Goal: Task Accomplishment & Management: Complete application form

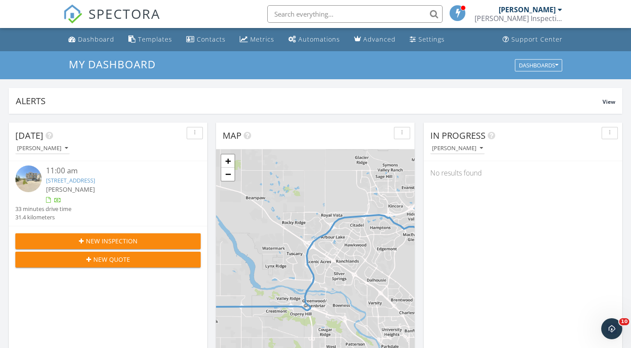
scroll to position [798, 632]
click at [101, 242] on span "New Inspection" at bounding box center [112, 241] width 52 height 9
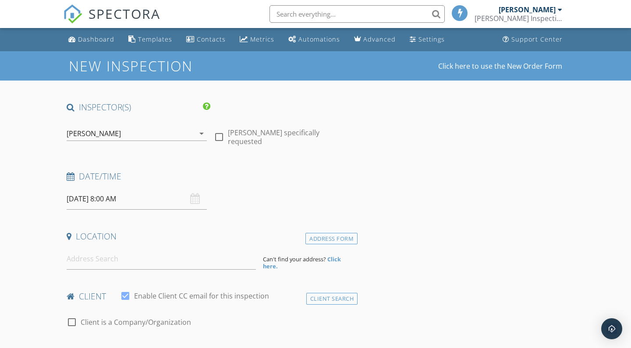
click at [153, 190] on input "2025/09/29 8:00 AM" at bounding box center [137, 198] width 140 height 21
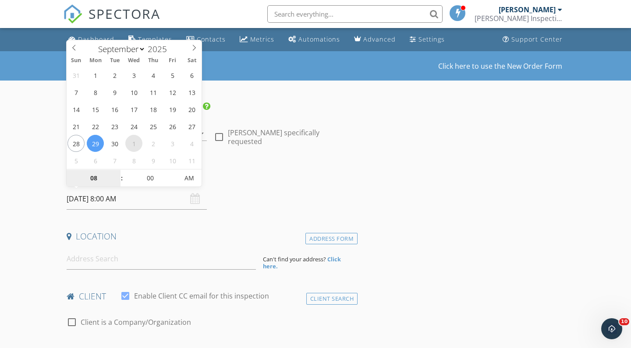
select select "9"
type input "2025/10/01 8:00 AM"
type input "09"
type input "2025/10/01 9:00 AM"
click at [117, 172] on span at bounding box center [117, 174] width 6 height 9
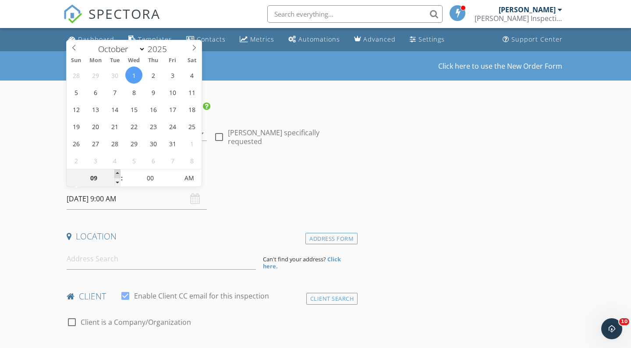
type input "10"
type input "2025/10/01 10:00 AM"
click at [117, 172] on span at bounding box center [117, 174] width 6 height 9
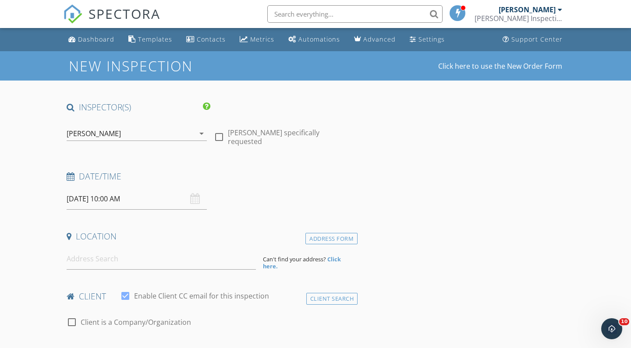
click at [116, 259] on input at bounding box center [161, 259] width 189 height 21
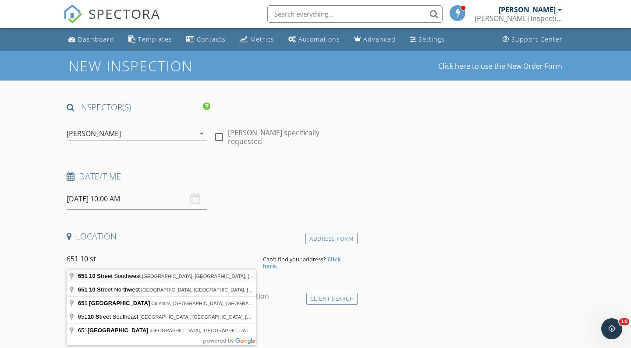
type input "651 10 Street Southwest, Calgary, AB, Canada"
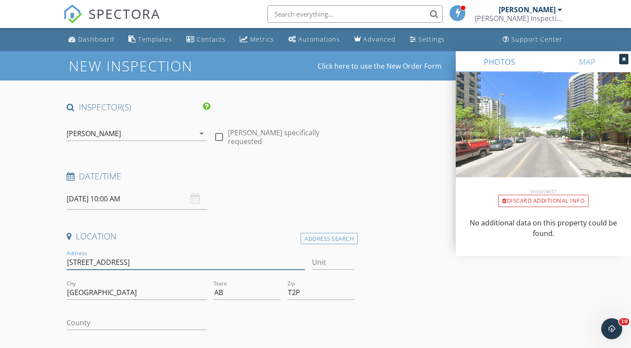
click at [132, 262] on input "651 10 St SW" at bounding box center [186, 263] width 238 height 14
type input "65"
click at [92, 37] on div "Dashboard" at bounding box center [96, 39] width 36 height 8
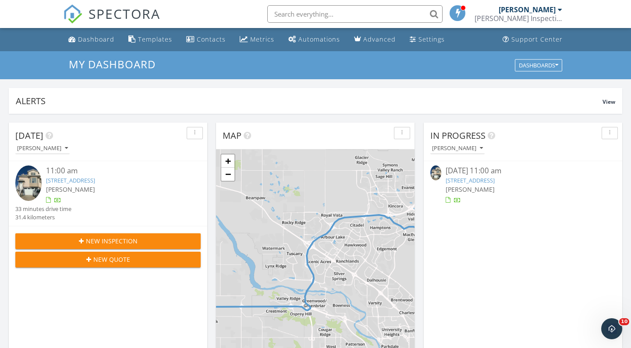
click at [89, 181] on link "136 Country Hills Gardens NW, Calgary, AB T3K 5G2" at bounding box center [70, 181] width 49 height 8
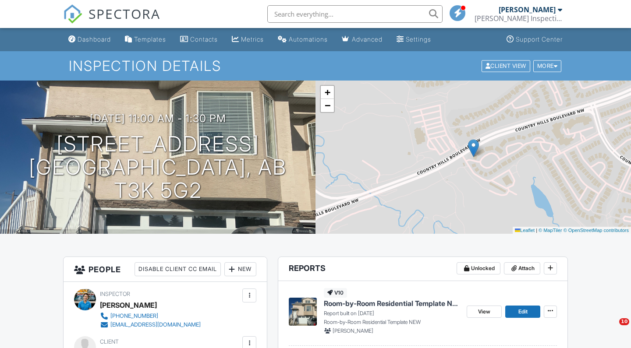
click at [365, 302] on span "Room-by-Room Residential Template NEW" at bounding box center [392, 304] width 136 height 10
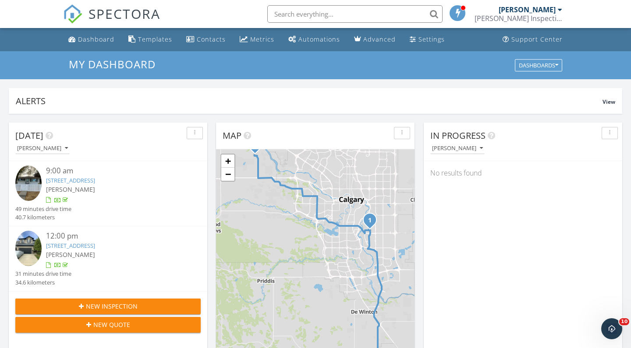
scroll to position [798, 632]
click at [104, 36] on div "Dashboard" at bounding box center [96, 39] width 36 height 8
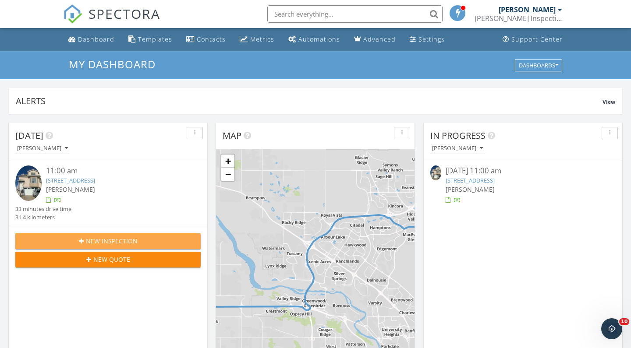
click at [128, 241] on span "New Inspection" at bounding box center [112, 241] width 52 height 9
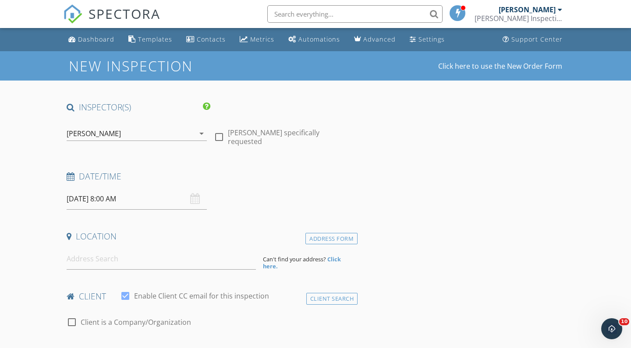
click at [135, 199] on input "2025/09/29 8:00 AM" at bounding box center [137, 198] width 140 height 21
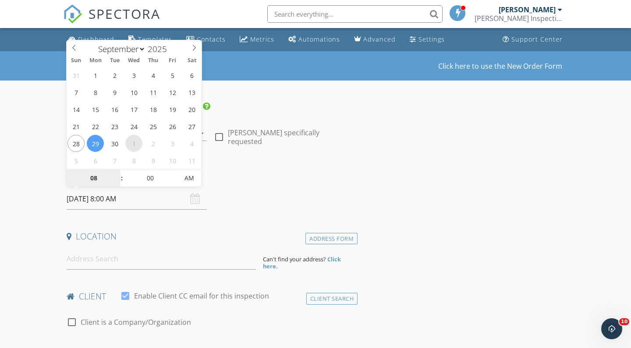
select select "9"
type input "2025/10/01 8:00 AM"
type input "09"
type input "2025/10/01 9:00 AM"
click at [118, 173] on span at bounding box center [117, 174] width 6 height 9
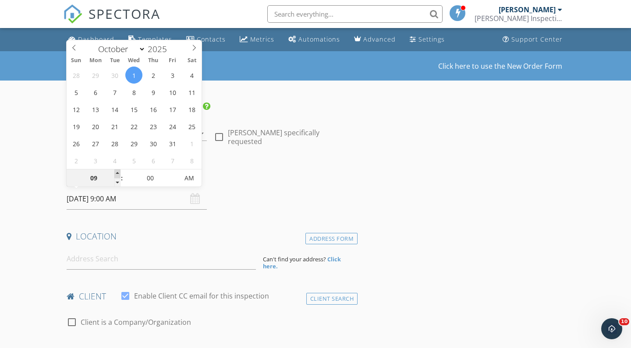
type input "10"
type input "2025/10/01 10:00 AM"
click at [118, 173] on span at bounding box center [117, 174] width 6 height 9
select select "8"
type input "2025/09/30 10:00 AM"
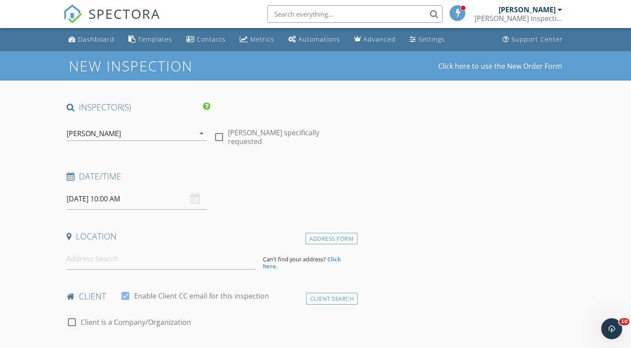
click at [89, 263] on input at bounding box center [161, 259] width 189 height 21
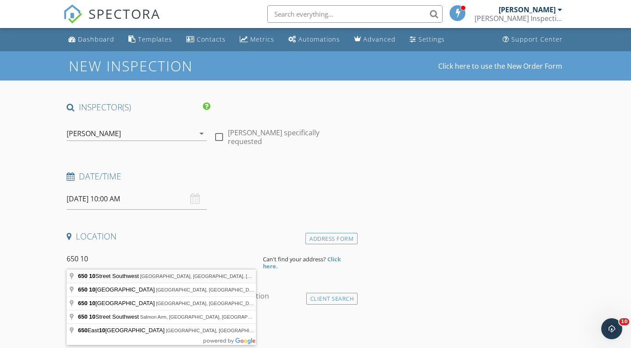
type input "650 10 Street Southwest, Calgary, AB, Canada"
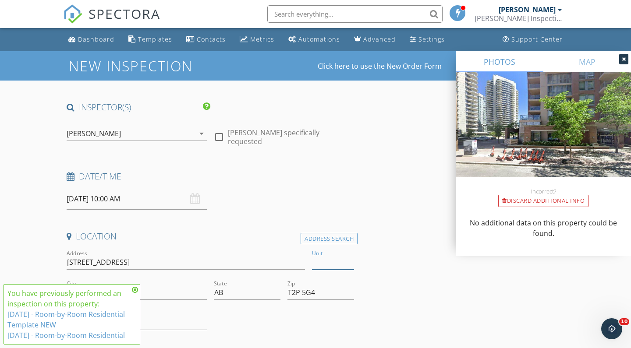
click at [323, 264] on input "Unit" at bounding box center [333, 263] width 42 height 14
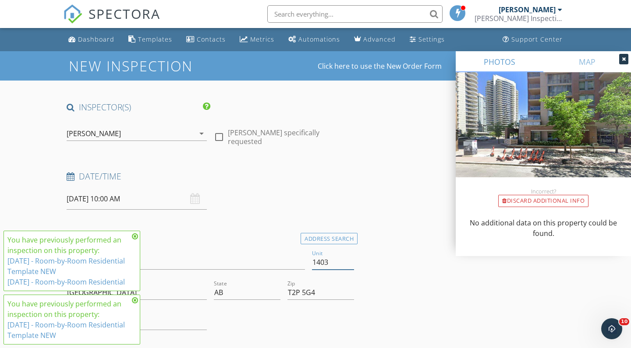
type input "1403"
click at [135, 300] on icon at bounding box center [135, 300] width 6 height 7
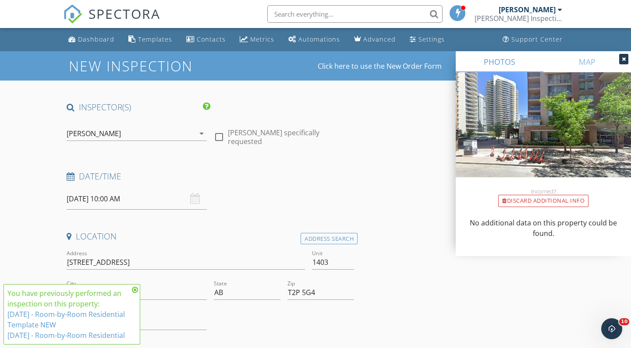
click at [133, 287] on icon at bounding box center [135, 290] width 6 height 7
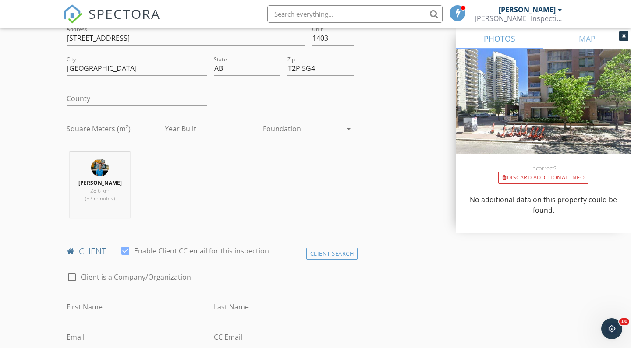
scroll to position [327, 0]
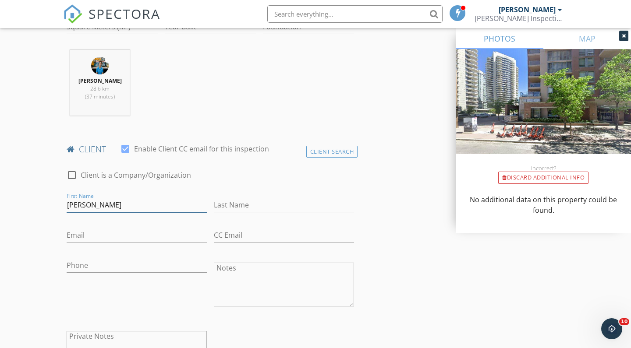
type input "Megan"
type input "Gent"
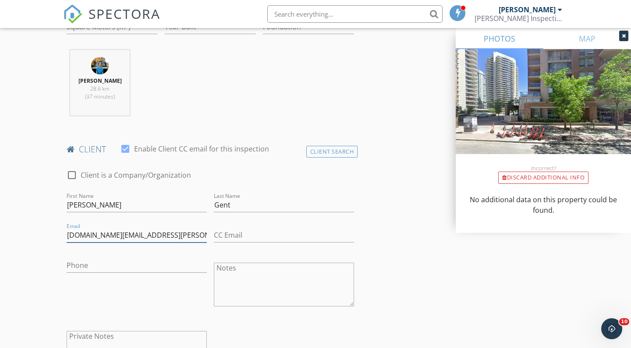
type input "megan.b.gent@gmail.com"
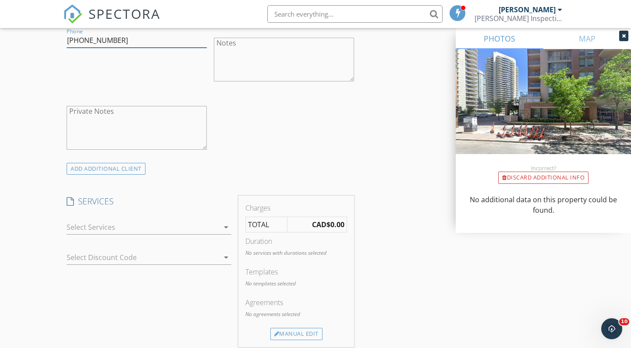
scroll to position [569, 0]
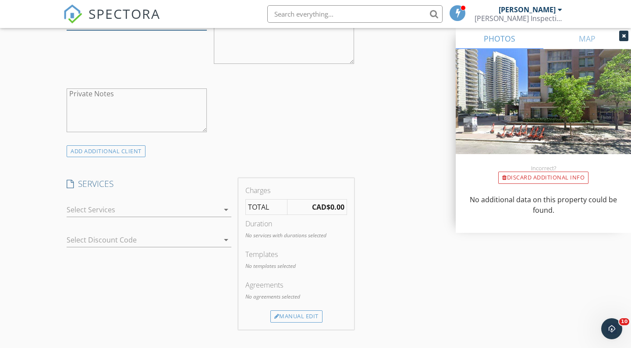
type input "604-812-3290"
click at [113, 211] on div at bounding box center [143, 210] width 153 height 14
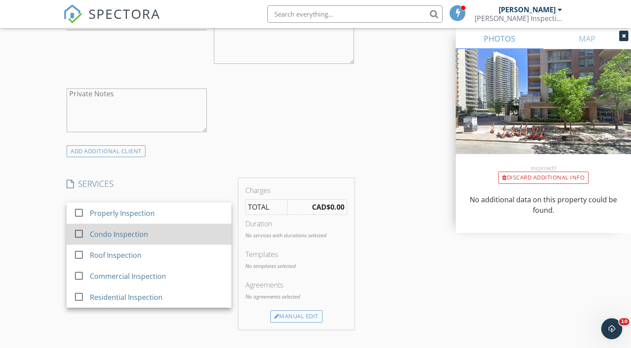
click at [136, 237] on div "Condo Inspection" at bounding box center [119, 234] width 58 height 11
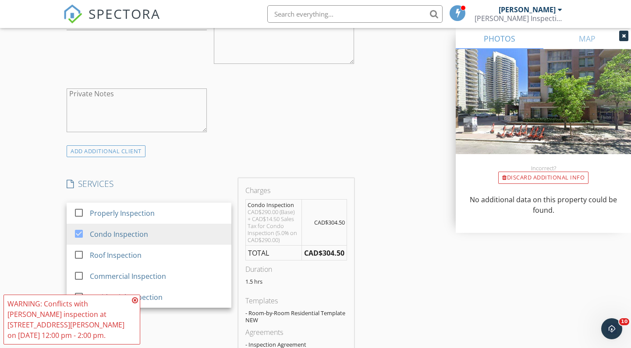
click at [398, 132] on div "INSPECTOR(S) check_box Kyle Oelke PRIMARY Kyle Oelke arrow_drop_down check_box_…" at bounding box center [315, 286] width 505 height 1508
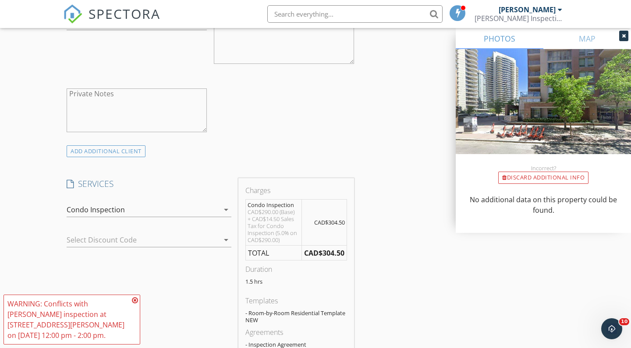
click at [137, 300] on icon at bounding box center [135, 300] width 6 height 7
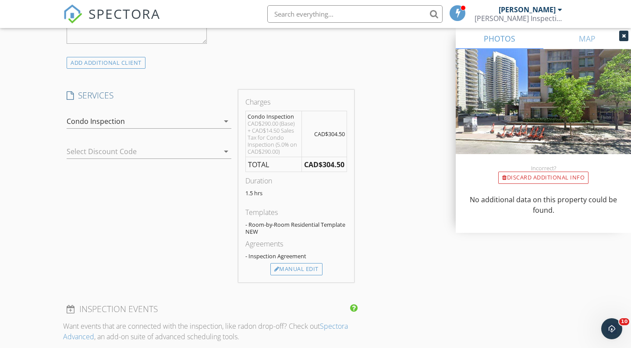
scroll to position [701, 0]
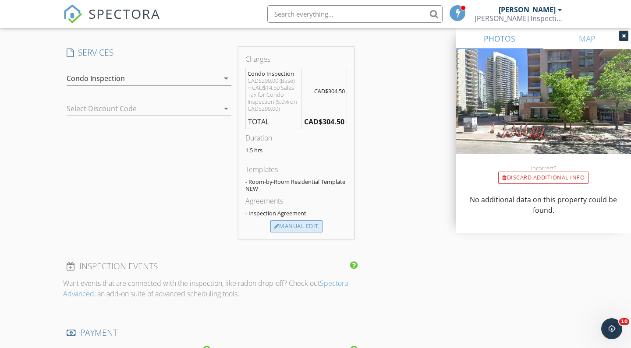
click at [308, 224] on div "Manual Edit" at bounding box center [296, 226] width 52 height 12
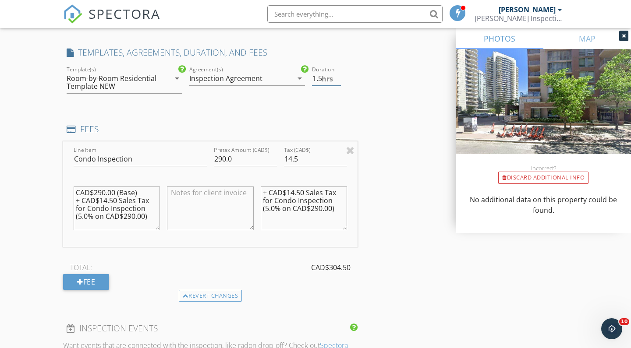
type input "1"
click at [338, 79] on input "1" at bounding box center [326, 78] width 29 height 14
click at [219, 158] on input "290.0" at bounding box center [245, 159] width 63 height 14
type input "390.0"
click at [291, 155] on input "14.5" at bounding box center [315, 159] width 63 height 14
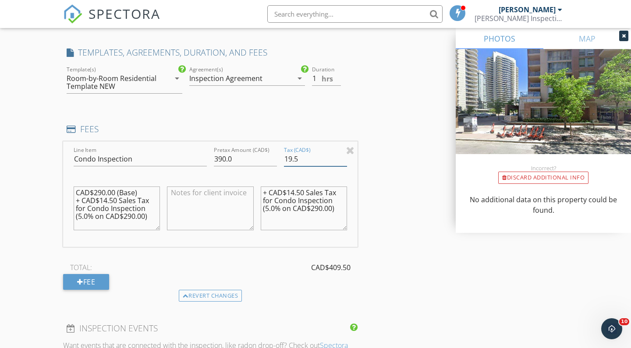
type input "19.5"
click at [295, 190] on textarea "+ CAD$14.50 Sales Tax for Condo Inspection (5.0% on CAD$290.00)" at bounding box center [304, 209] width 86 height 44
click at [315, 206] on textarea "+ CAD$19.50 Sales Tax for Condo Inspection (5.0% on CAD$290.00)" at bounding box center [304, 209] width 86 height 44
type textarea "+ CAD$19.50 Sales Tax for Condo Inspection (5.0% on CAD$390.00)"
click at [126, 213] on textarea "CAD$290.00 (Base) + CAD$14.50 Sales Tax for Condo Inspection (5.0% on CAD$290.0…" at bounding box center [117, 209] width 86 height 44
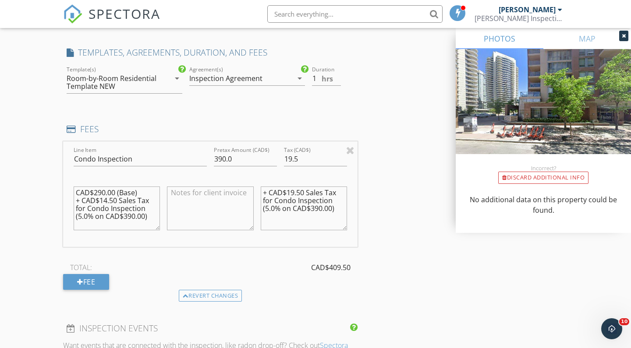
click at [106, 198] on textarea "CAD$290.00 (Base) + CAD$14.50 Sales Tax for Condo Inspection (5.0% on CAD$390.0…" at bounding box center [117, 209] width 86 height 44
click at [97, 192] on textarea "CAD$290.00 (Base) + CAD$19.50 Sales Tax for Condo Inspection (5.0% on CAD$390.0…" at bounding box center [117, 209] width 86 height 44
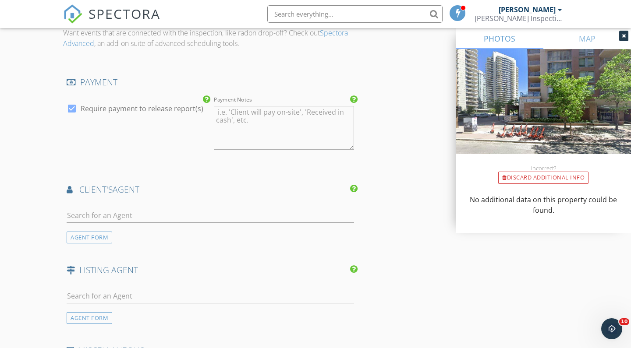
scroll to position [1046, 0]
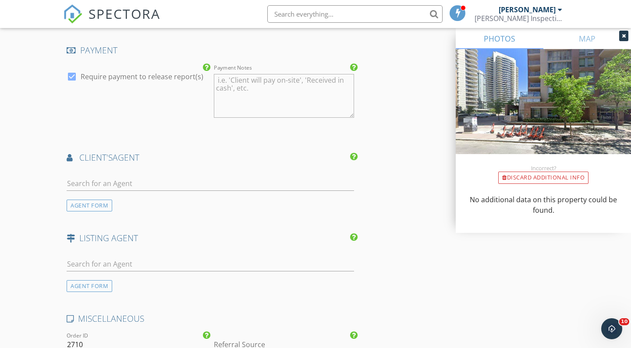
type textarea "CAD$390.00 (Base) + CAD$19.50 Sales Tax for Condo Inspection (5.0% on CAD$390.0…"
click at [176, 177] on input "text" at bounding box center [211, 184] width 288 height 14
type input "Zoe"
drag, startPoint x: 176, startPoint y: 177, endPoint x: 184, endPoint y: 197, distance: 21.4
click at [184, 197] on li "Zoe Gauthier Re/Max" at bounding box center [210, 203] width 287 height 25
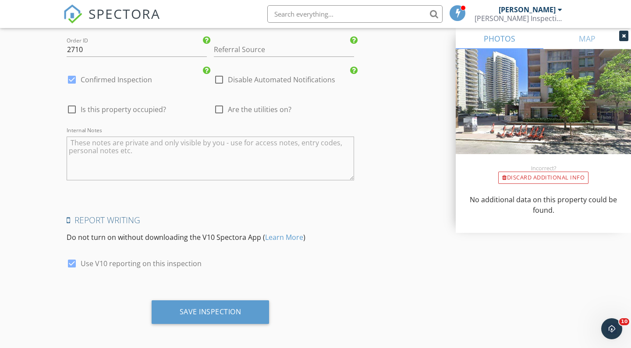
scroll to position [1541, 0]
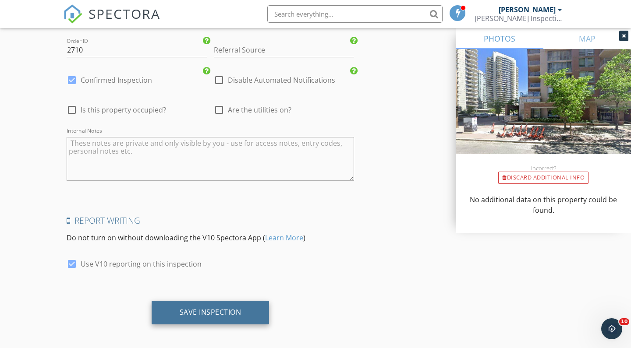
click at [220, 309] on div "Save Inspection" at bounding box center [211, 312] width 62 height 9
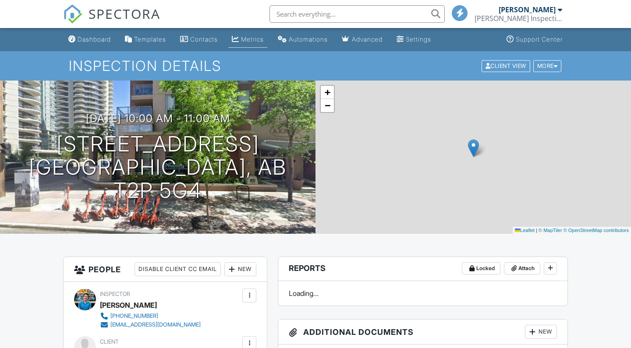
click at [253, 38] on div "Metrics" at bounding box center [252, 39] width 23 height 7
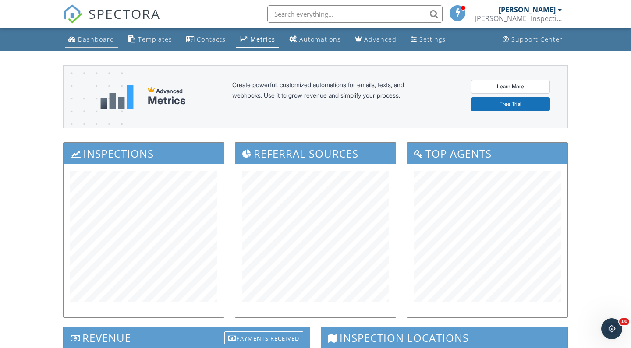
click at [94, 46] on link "Dashboard" at bounding box center [91, 40] width 53 height 16
